Goal: Transaction & Acquisition: Download file/media

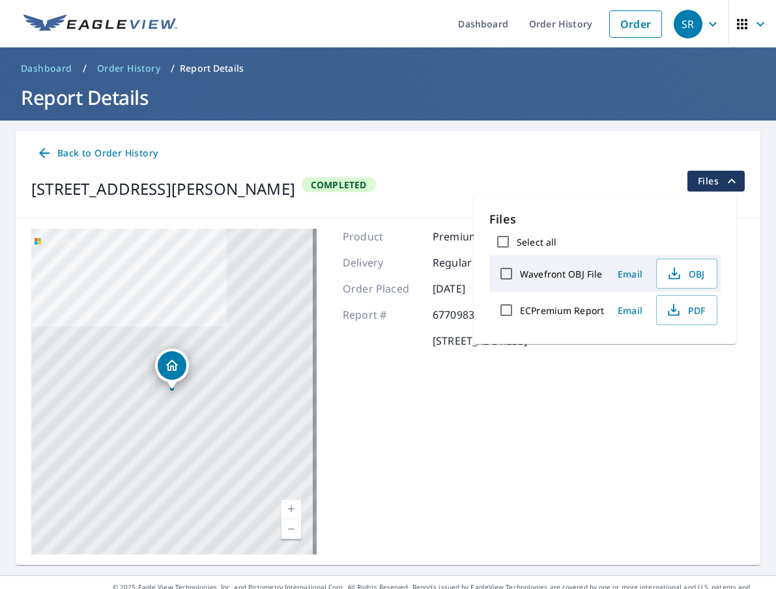
click at [80, 151] on span "Back to Order History" at bounding box center [96, 153] width 121 height 16
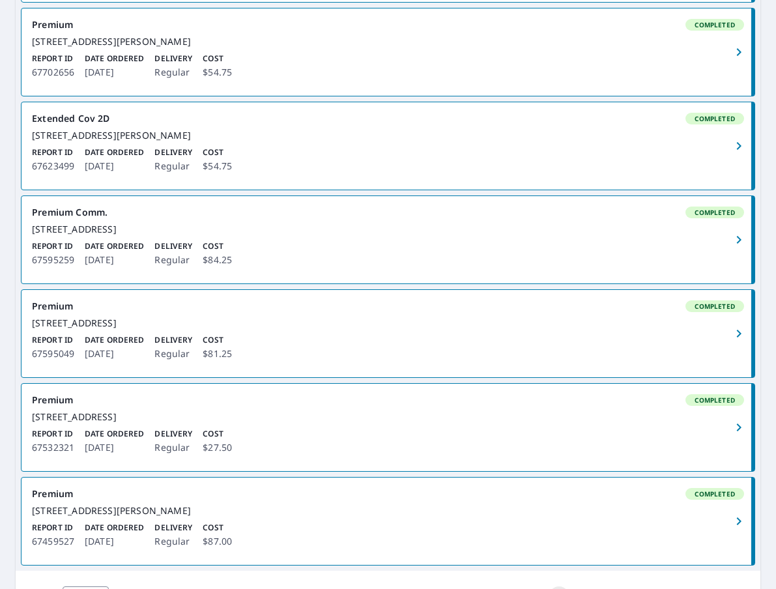
scroll to position [717, 0]
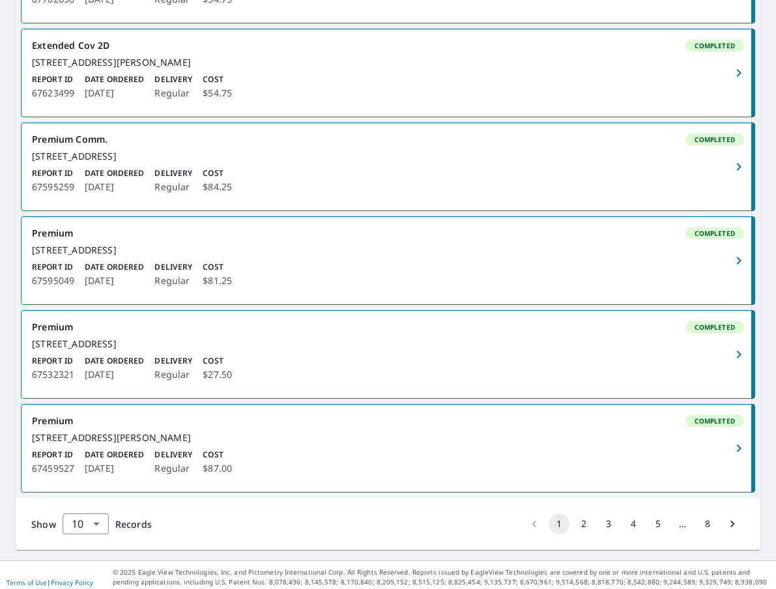
click at [279, 256] on div "[STREET_ADDRESS]" at bounding box center [388, 250] width 712 height 12
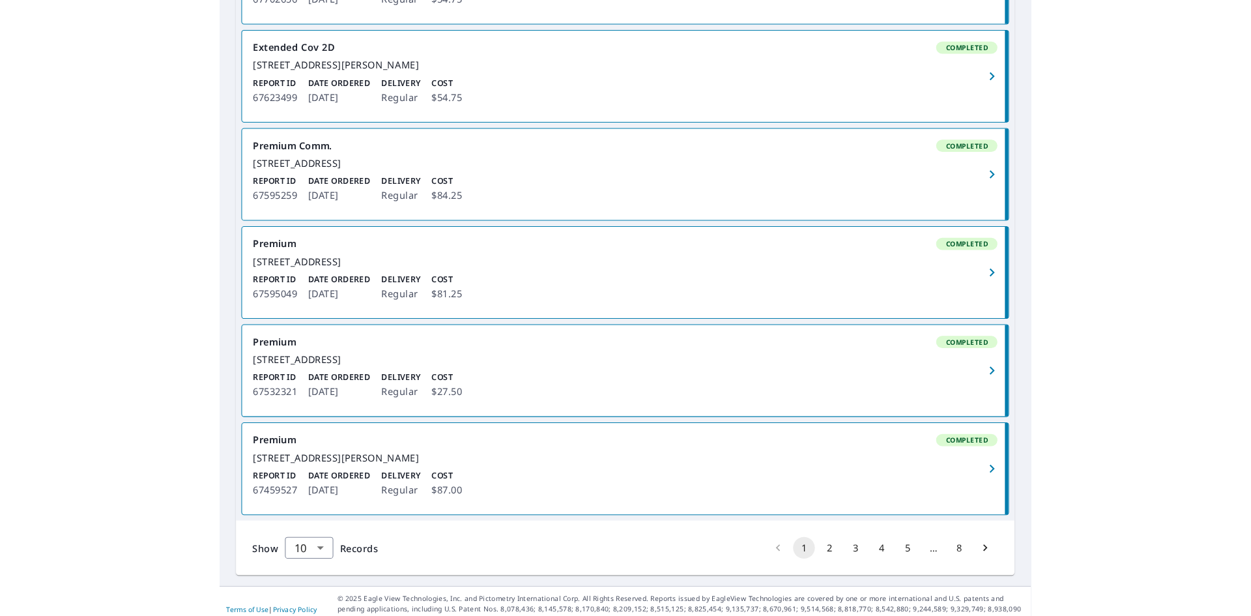
scroll to position [29, 0]
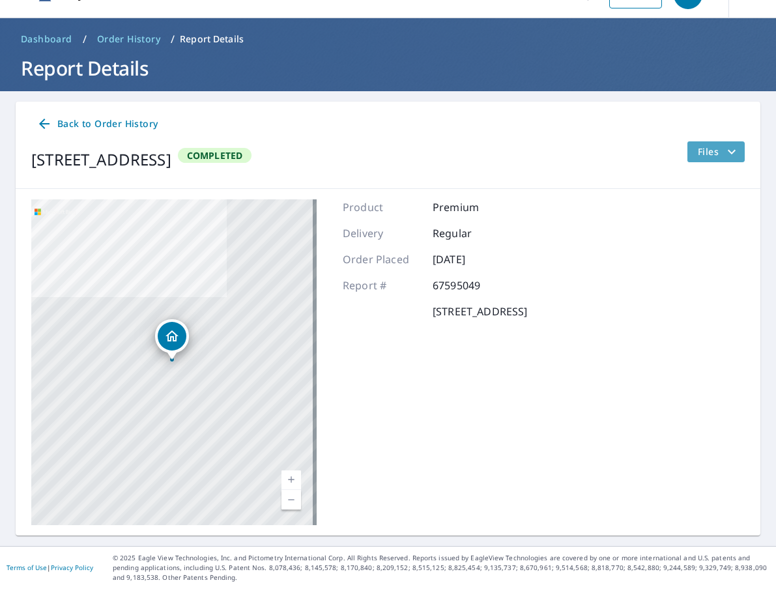
click at [698, 153] on span "Files" at bounding box center [719, 152] width 42 height 16
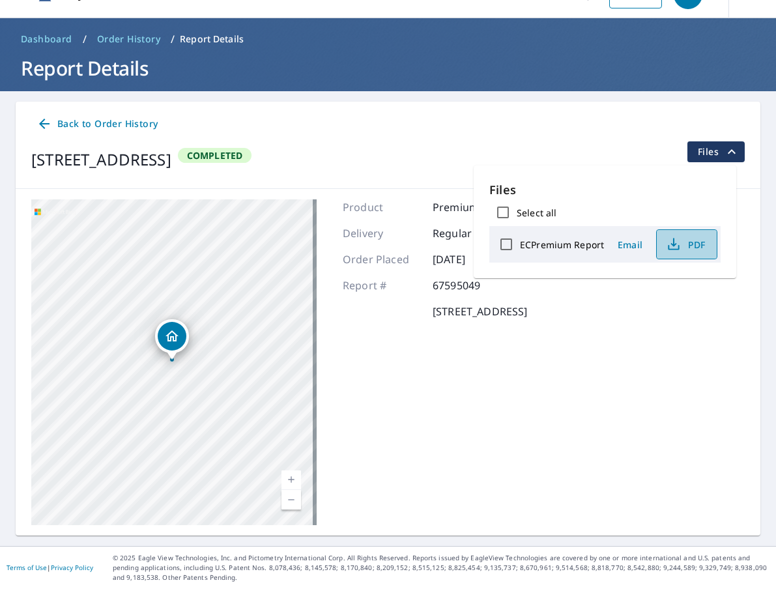
click at [677, 242] on icon "button" at bounding box center [674, 244] width 16 height 16
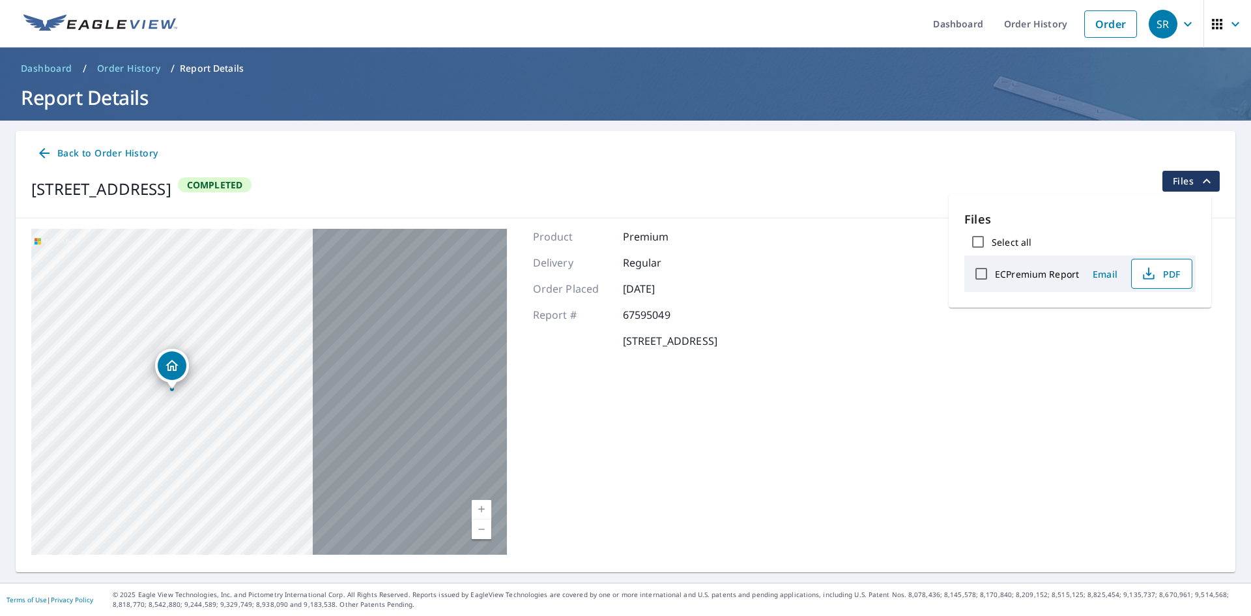
scroll to position [0, 0]
